Goal: Task Accomplishment & Management: Manage account settings

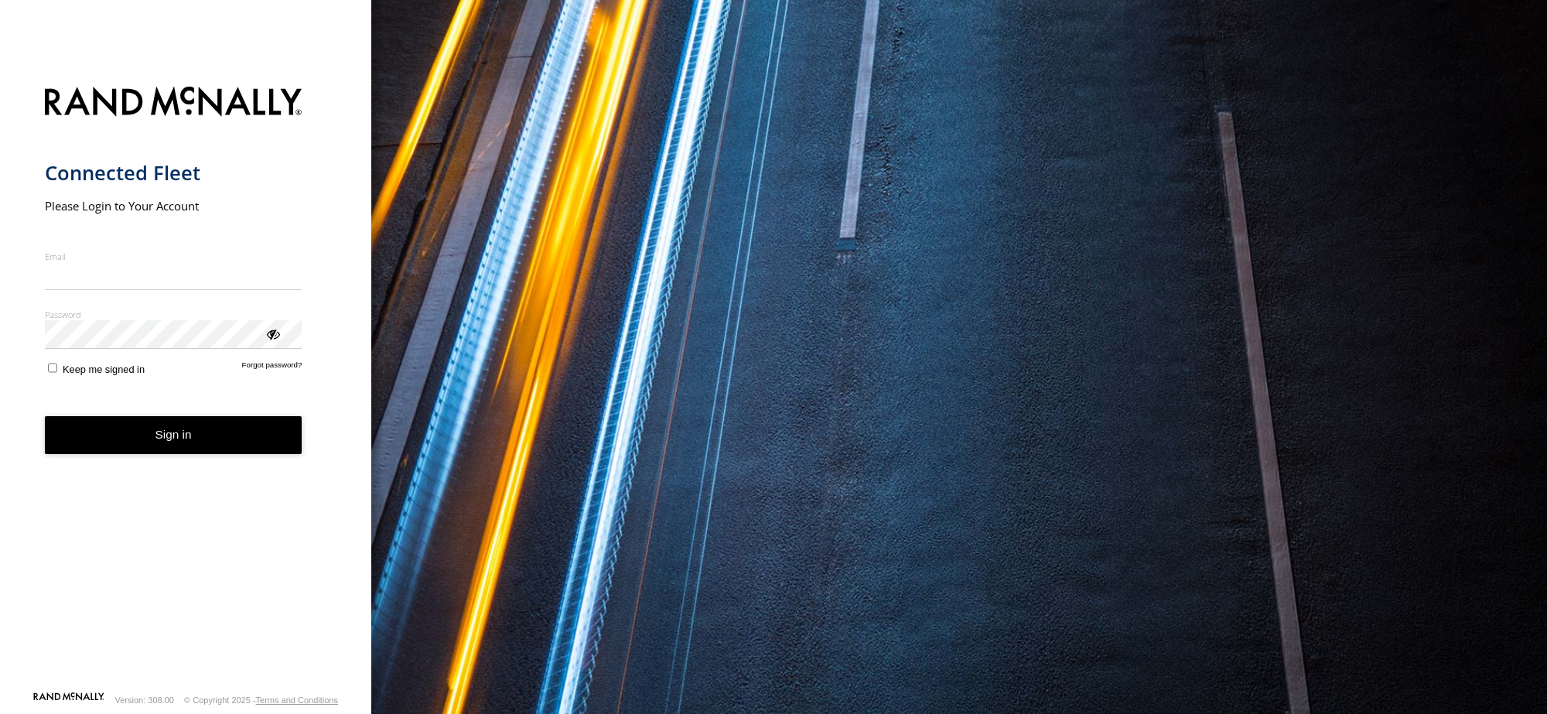
type input "**********"
click at [228, 443] on button "Sign in" at bounding box center [173, 435] width 257 height 38
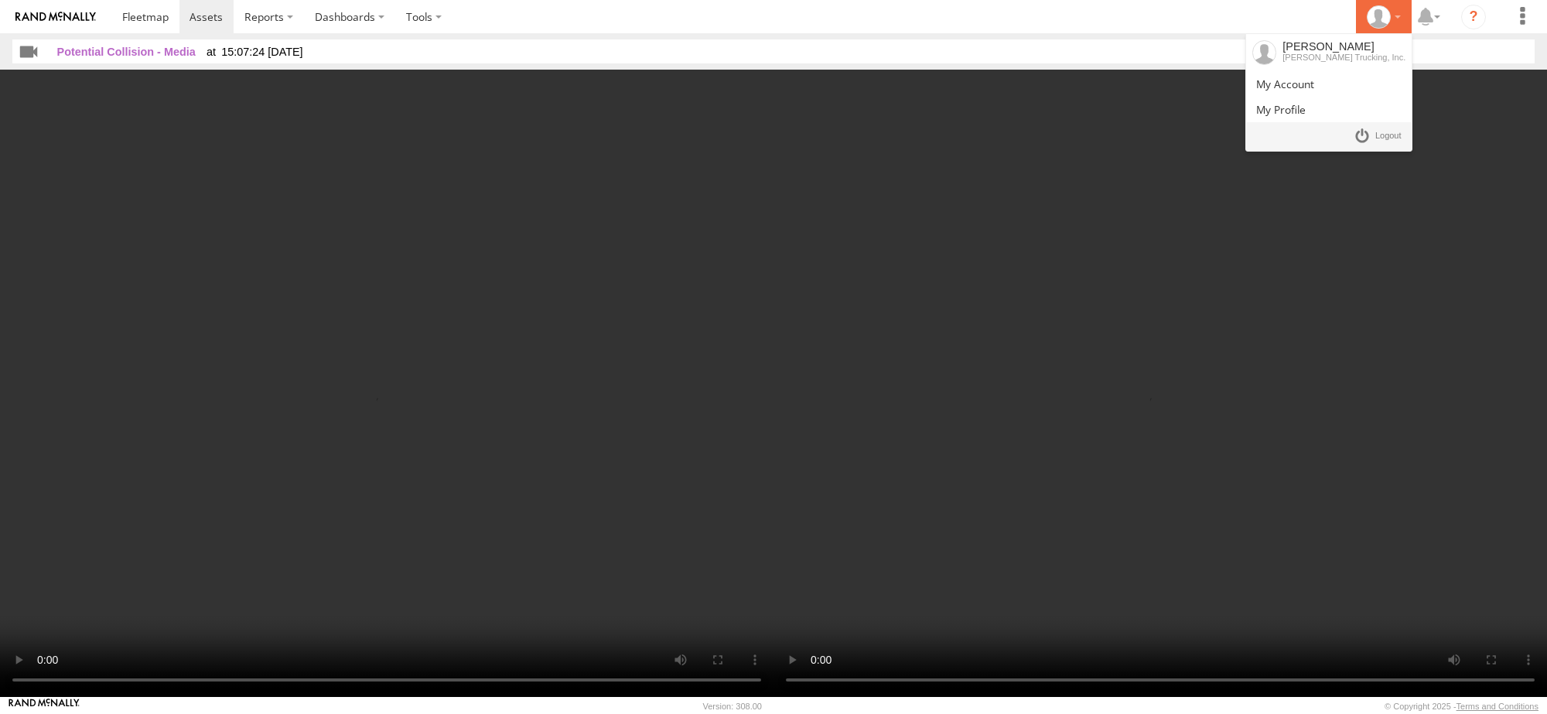
click at [1390, 18] on icon at bounding box center [1377, 16] width 23 height 23
click at [1379, 134] on span at bounding box center [1388, 136] width 26 height 17
